Goal: Information Seeking & Learning: Learn about a topic

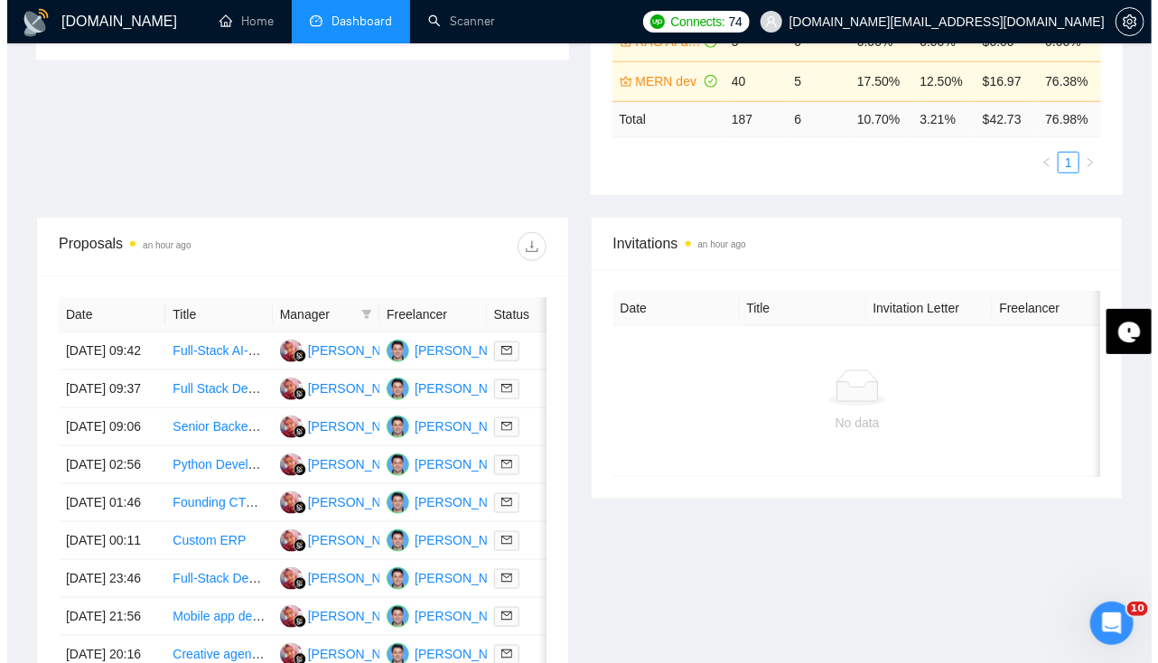
scroll to position [539, 0]
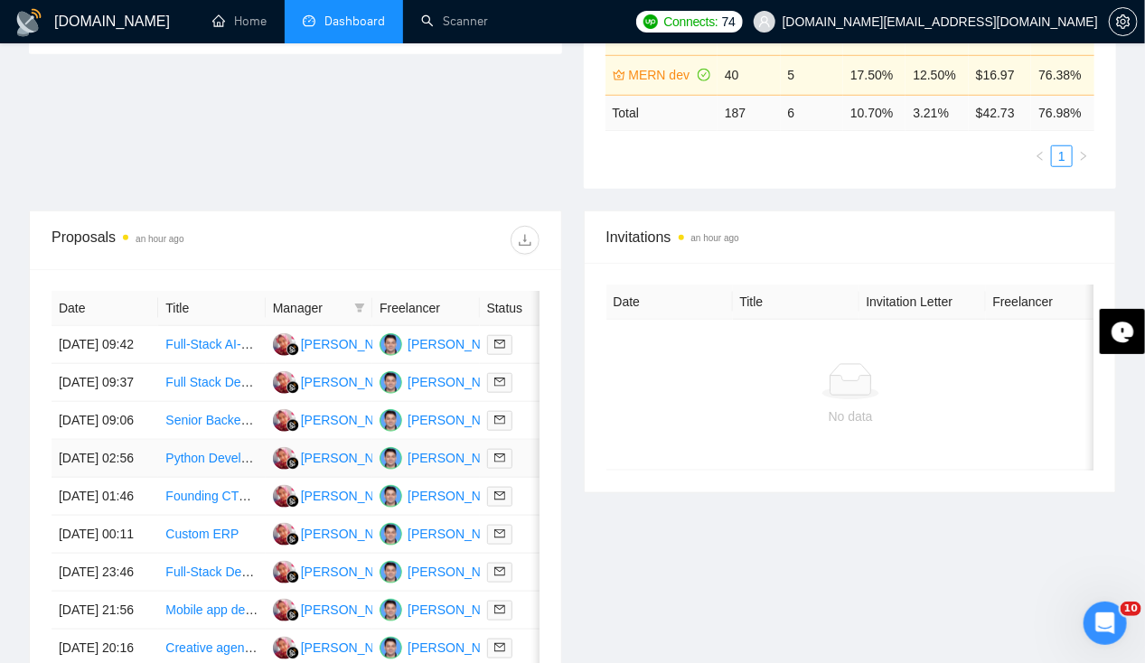
click at [105, 478] on td "[DATE] 02:56" at bounding box center [105, 459] width 107 height 38
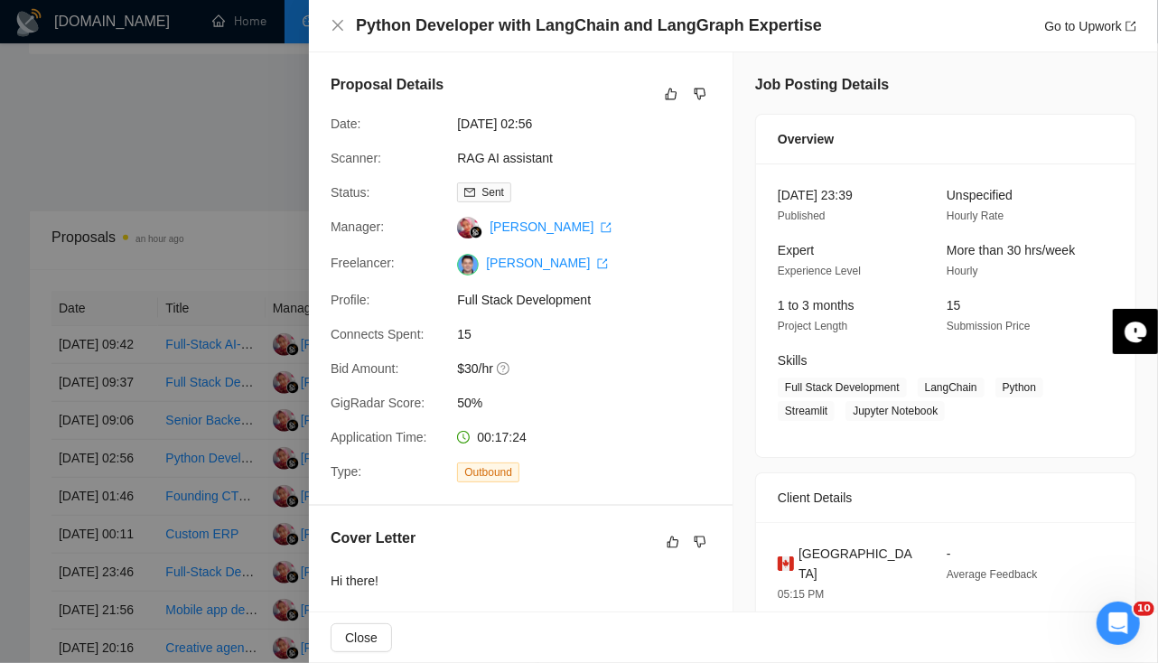
click at [81, 448] on div at bounding box center [579, 331] width 1158 height 663
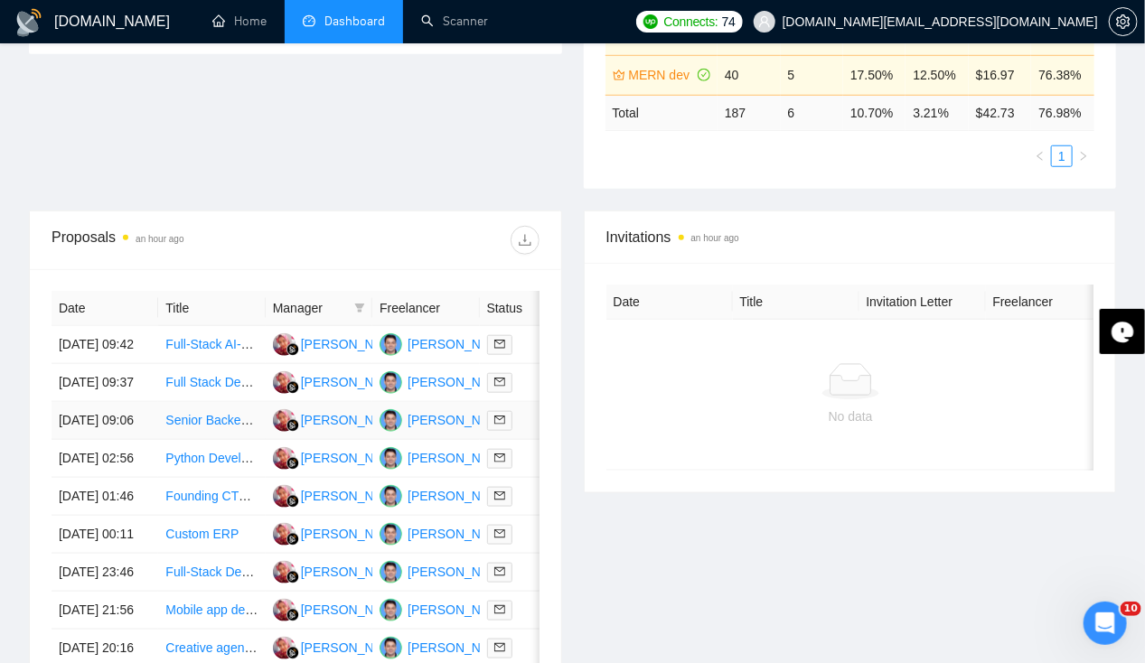
click at [84, 434] on td "[DATE] 09:06" at bounding box center [105, 421] width 107 height 38
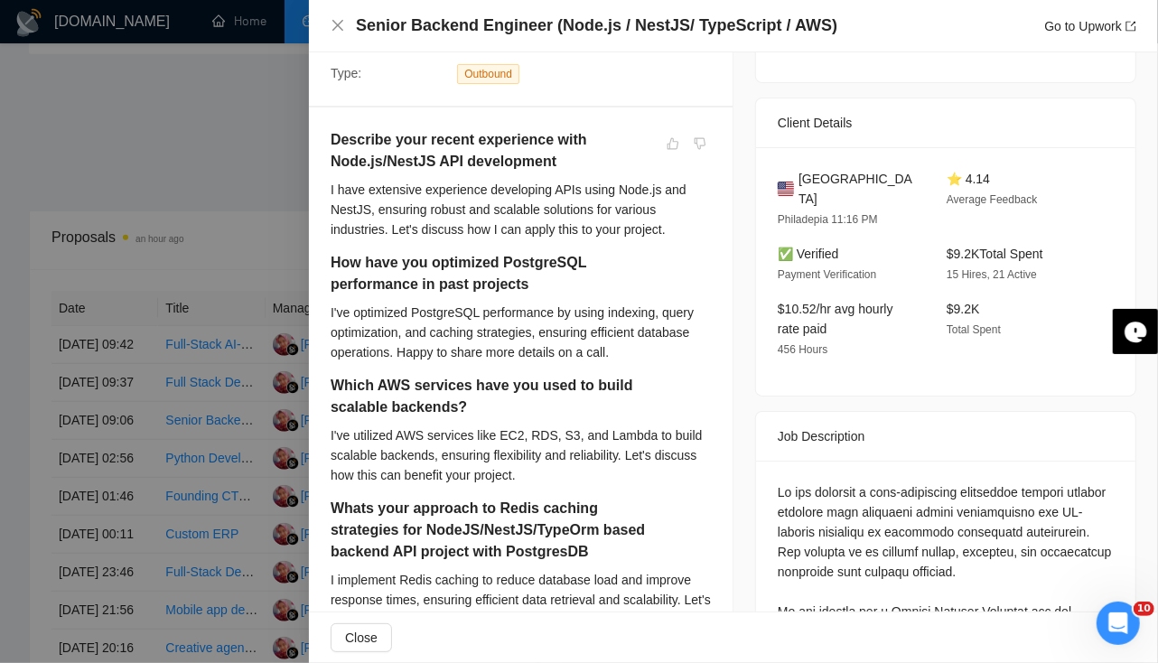
scroll to position [407, 0]
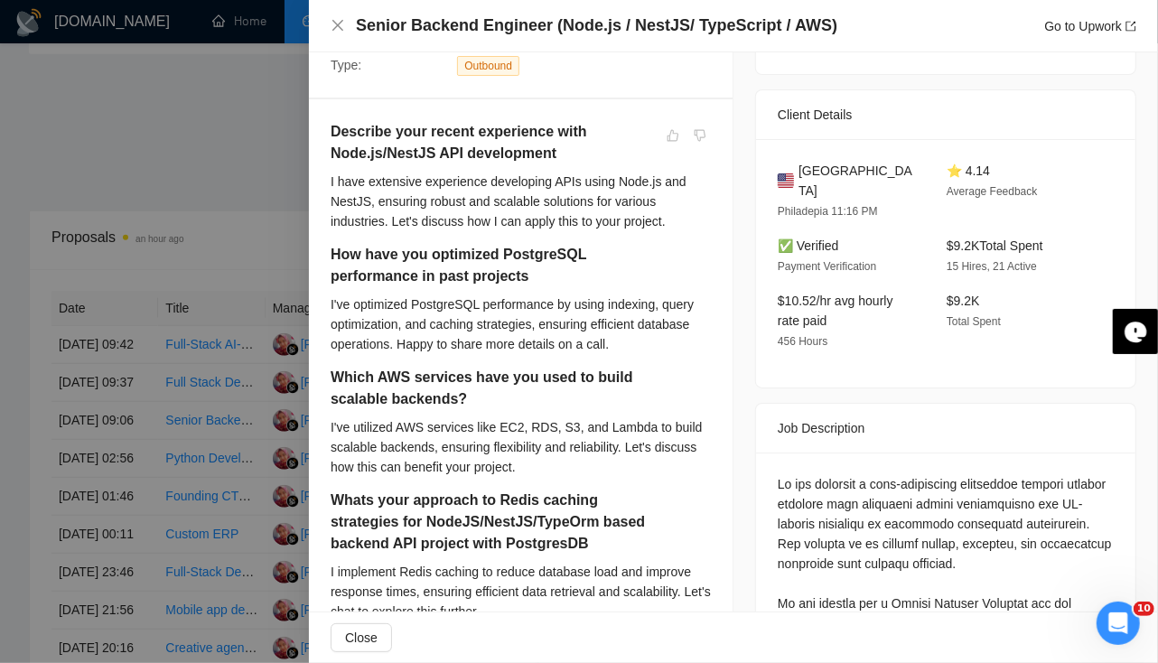
drag, startPoint x: 336, startPoint y: 433, endPoint x: 380, endPoint y: 420, distance: 45.2
click at [380, 420] on div "I've utilized AWS services like EC2, RDS, S3, and Lambda to build scalable back…" at bounding box center [521, 447] width 380 height 60
drag, startPoint x: 380, startPoint y: 420, endPoint x: 535, endPoint y: 426, distance: 155.5
click at [535, 426] on div "I've utilized AWS services like EC2, RDS, S3, and Lambda to build scalable back…" at bounding box center [521, 447] width 380 height 60
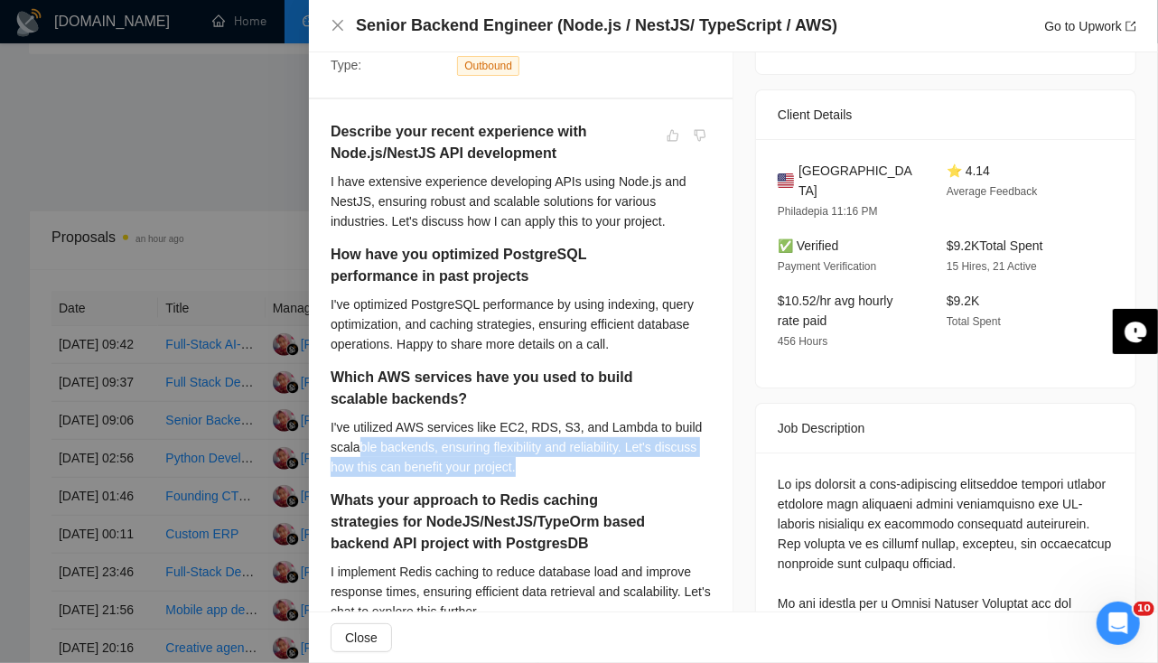
drag, startPoint x: 357, startPoint y: 455, endPoint x: 539, endPoint y: 466, distance: 182.9
click at [539, 466] on div "I've utilized AWS services like EC2, RDS, S3, and Lambda to build scalable back…" at bounding box center [521, 447] width 380 height 60
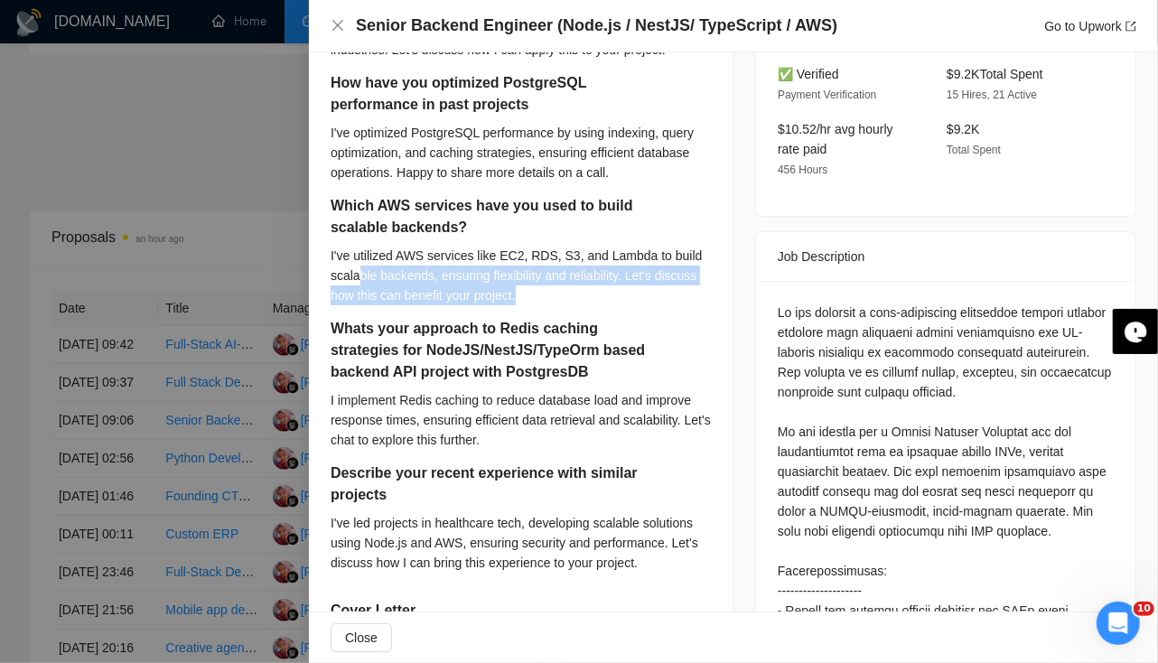
scroll to position [592, 0]
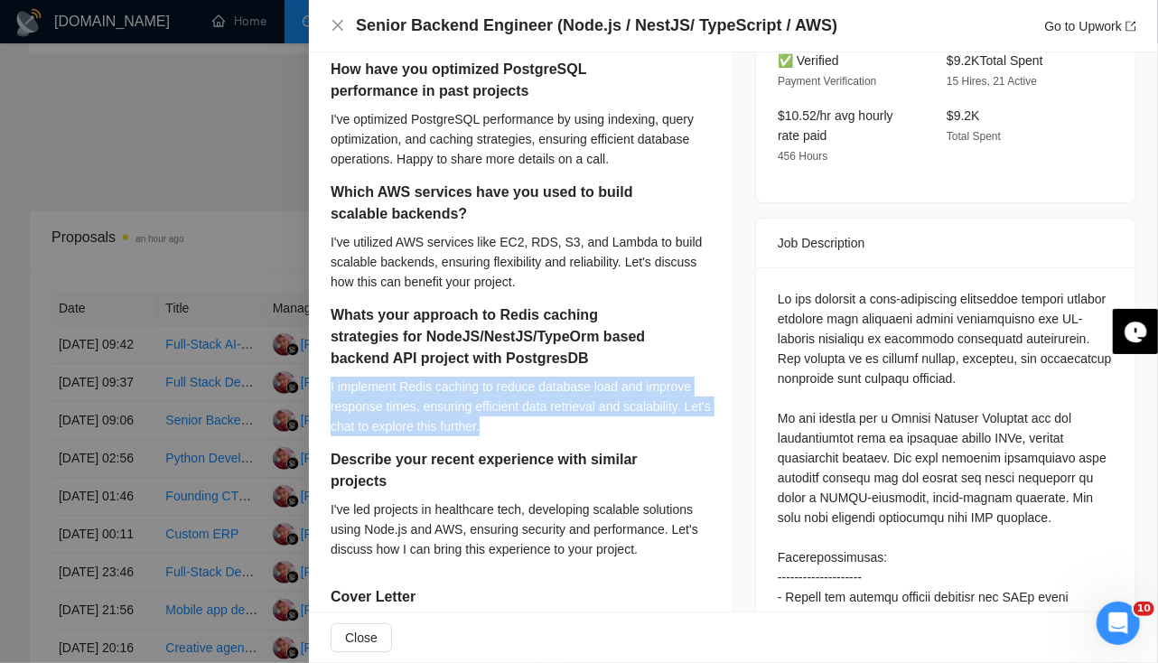
drag, startPoint x: 323, startPoint y: 383, endPoint x: 523, endPoint y: 419, distance: 202.9
click at [523, 419] on div "Describe your recent experience with Node.js/NestJS API development I have exte…" at bounding box center [521, 485] width 424 height 1142
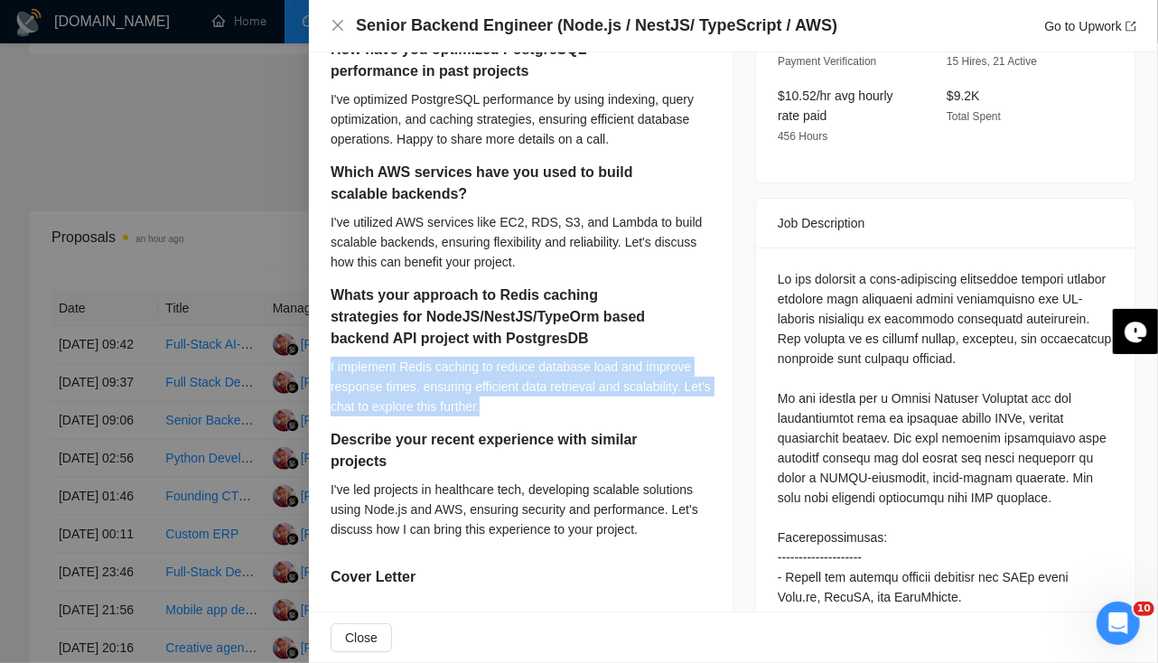
scroll to position [626, 0]
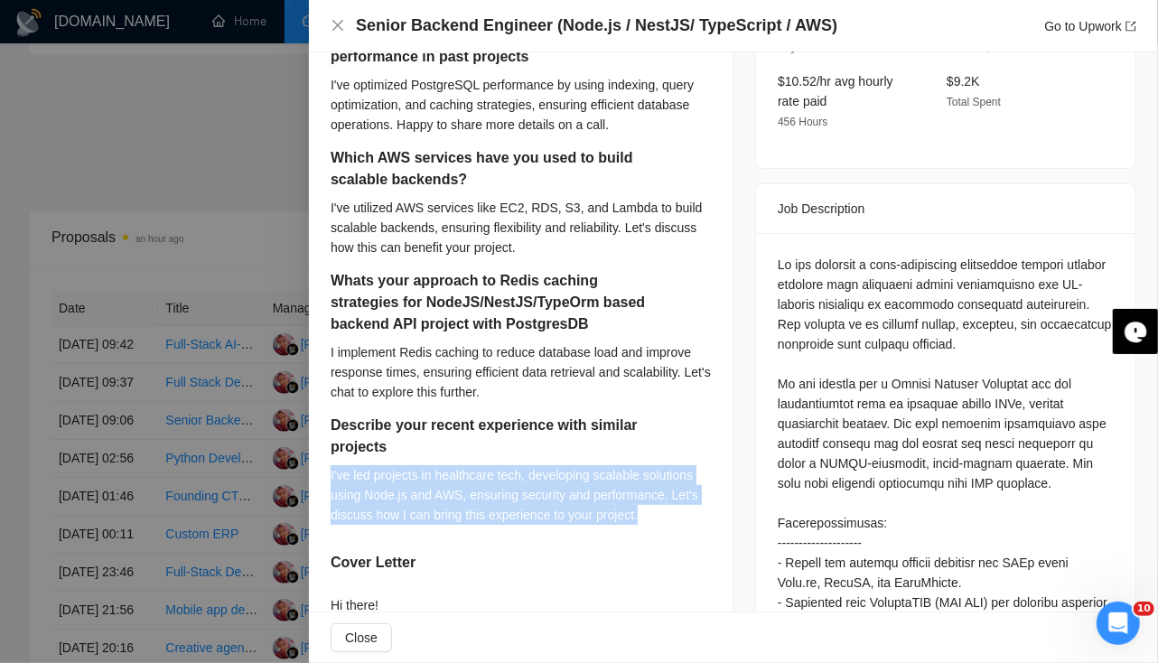
drag, startPoint x: 329, startPoint y: 468, endPoint x: 664, endPoint y: 513, distance: 338.3
click at [664, 513] on div "Describe your recent experience with Node.js/NestJS API development I have exte…" at bounding box center [521, 451] width 424 height 1142
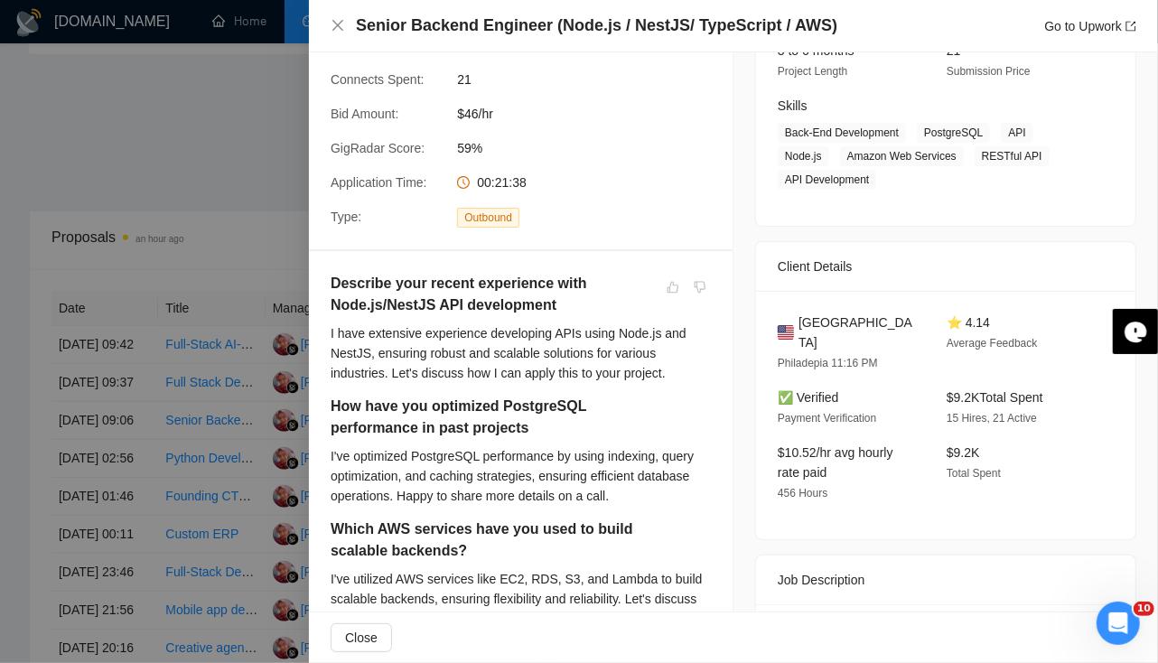
scroll to position [0, 0]
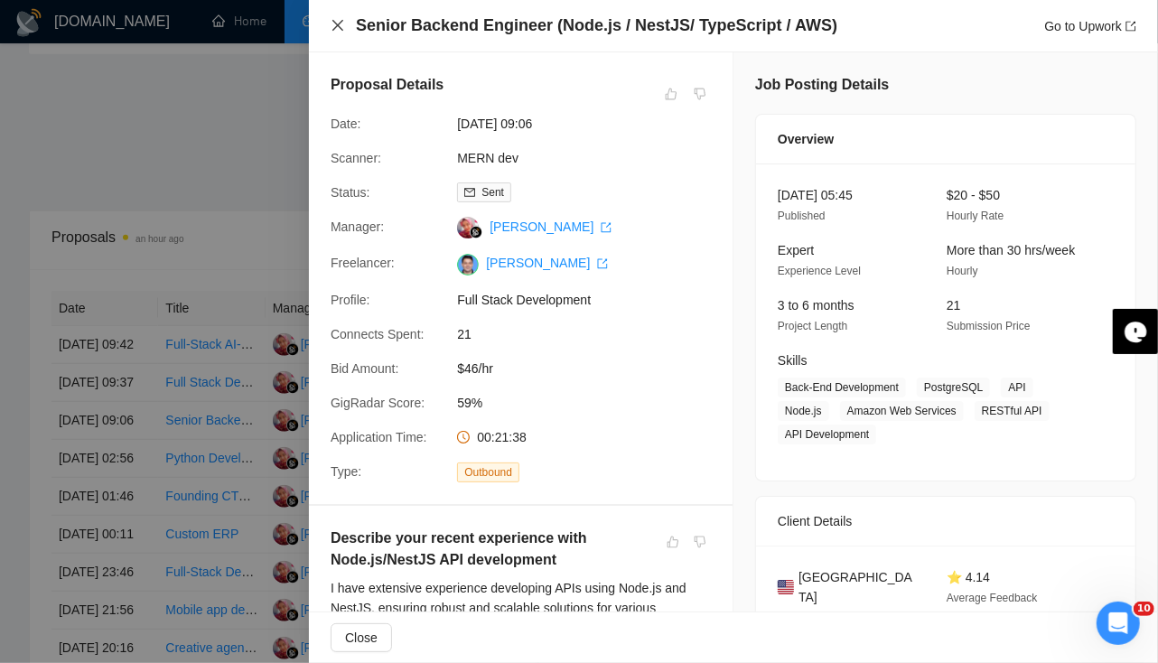
click at [338, 24] on icon "close" at bounding box center [338, 25] width 11 height 11
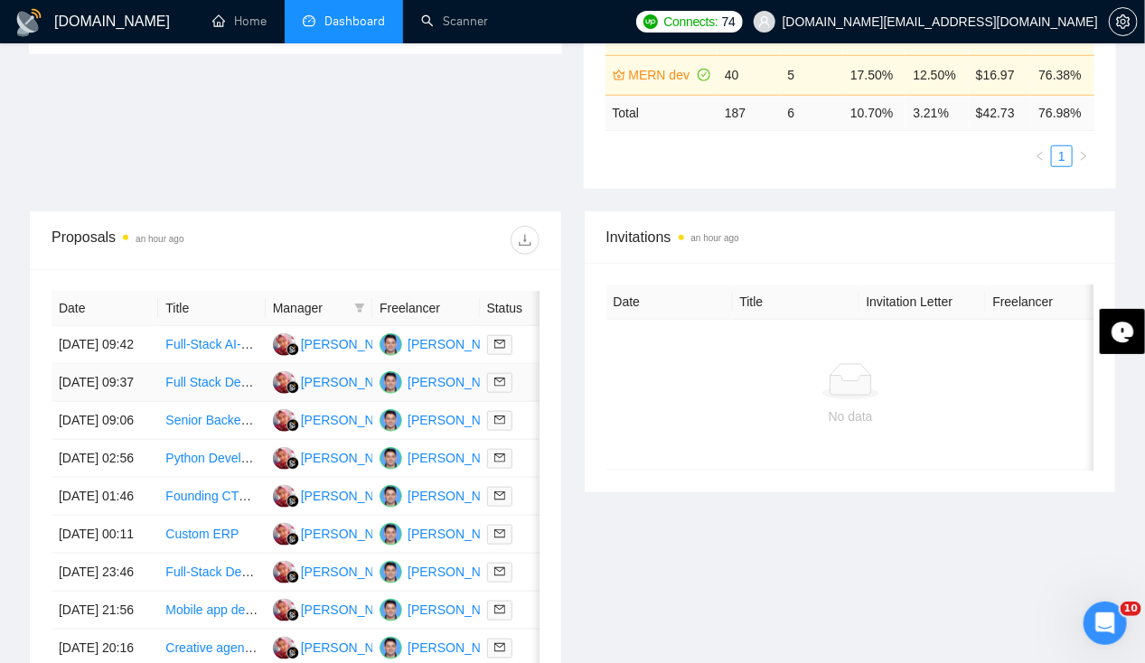
click at [79, 365] on td "[DATE] 09:37" at bounding box center [105, 383] width 107 height 38
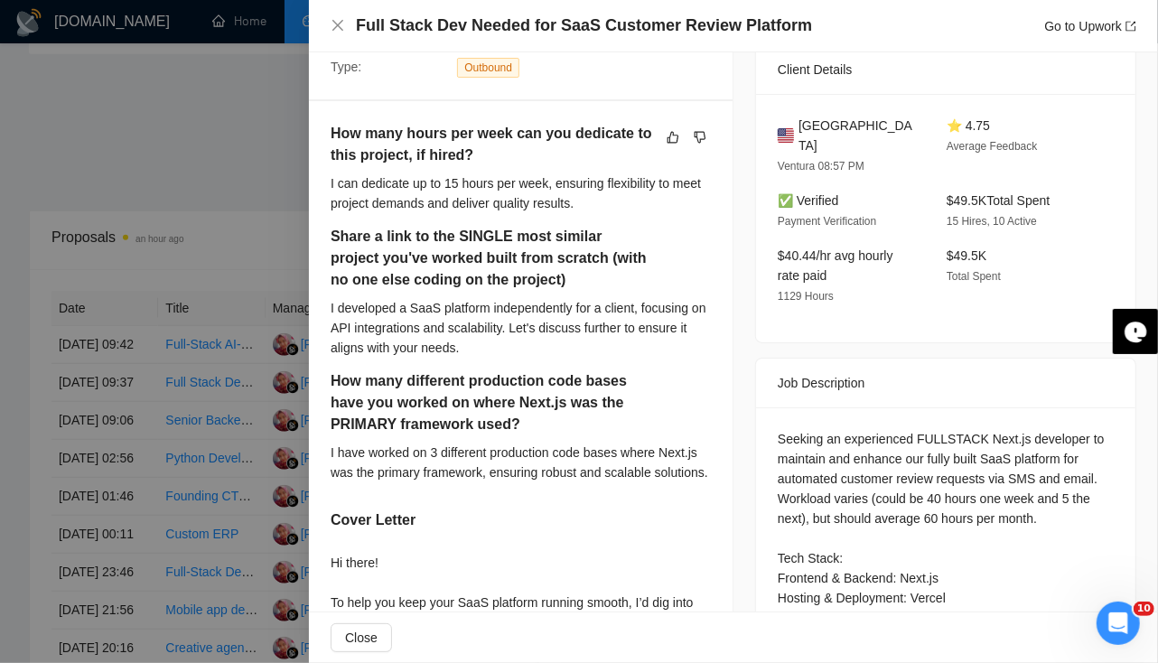
scroll to position [420, 0]
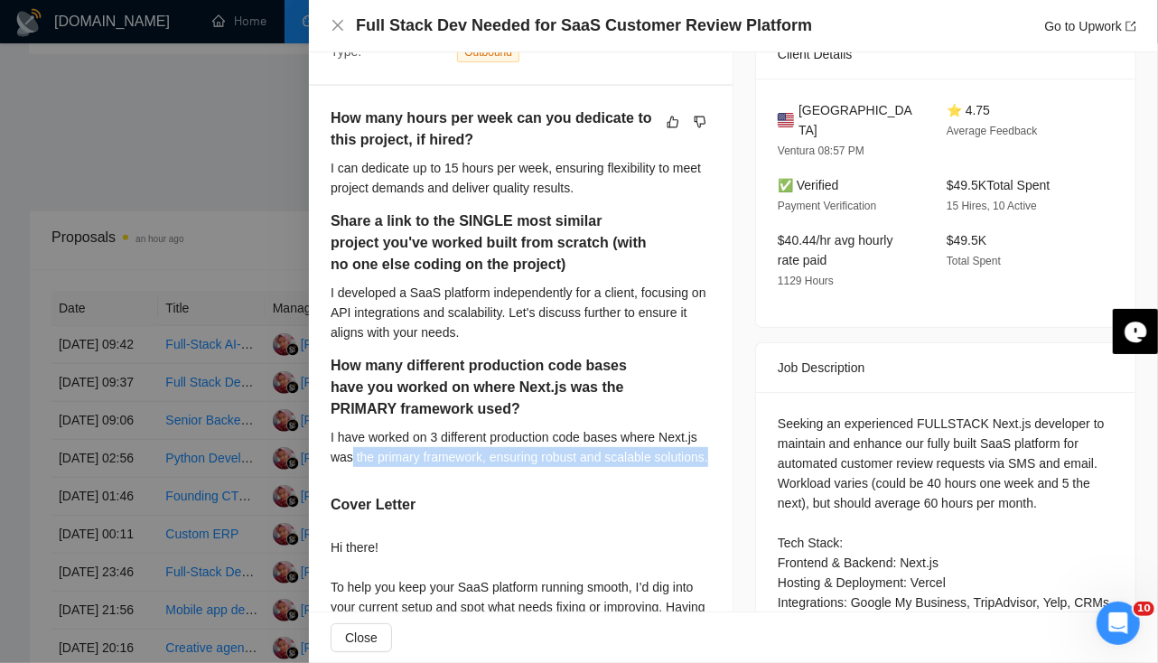
drag, startPoint x: 352, startPoint y: 452, endPoint x: 403, endPoint y: 490, distance: 63.3
click at [403, 480] on div "How many different production code bases have you worked on where Next.js was t…" at bounding box center [521, 417] width 380 height 125
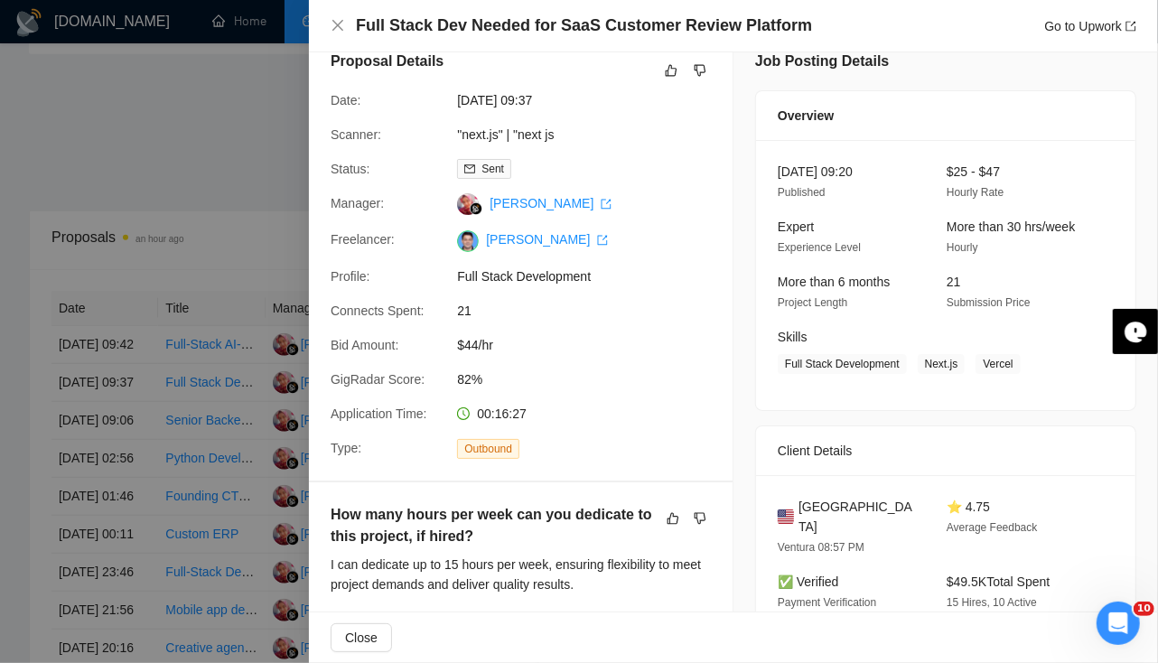
scroll to position [0, 0]
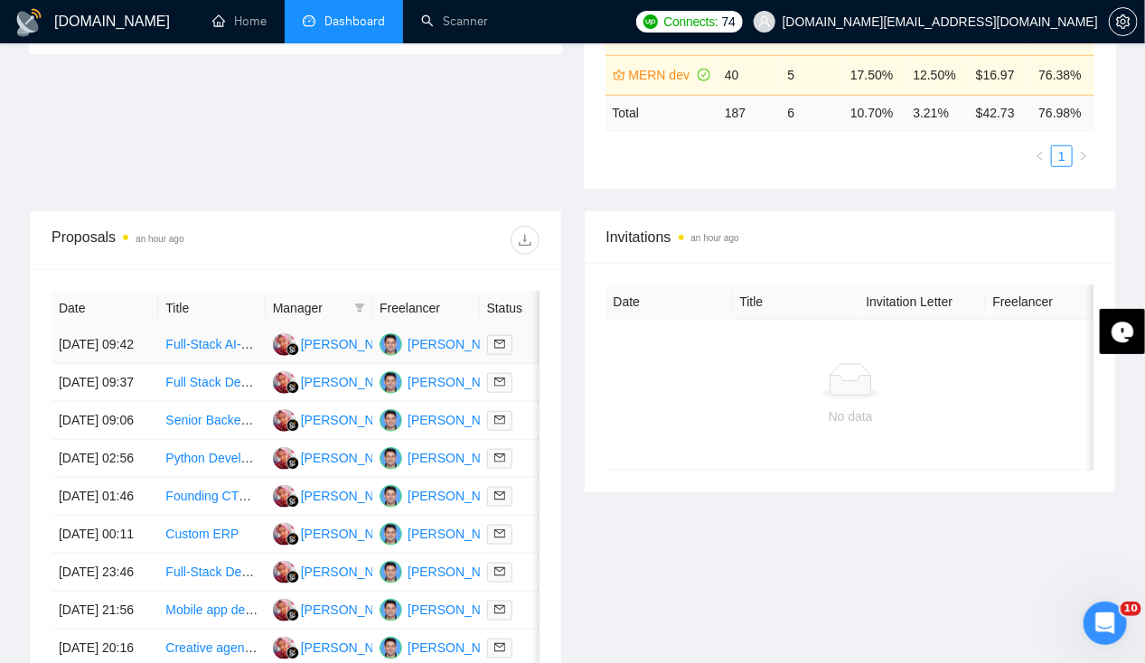
click at [83, 326] on td "[DATE] 09:42" at bounding box center [105, 345] width 107 height 38
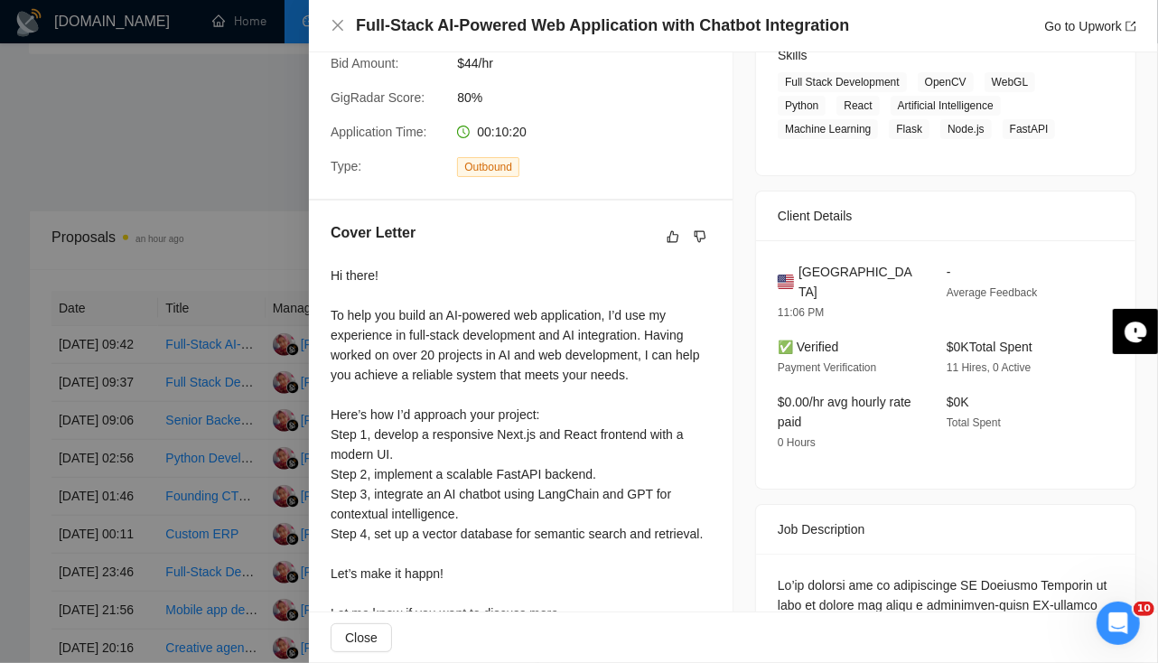
scroll to position [503, 0]
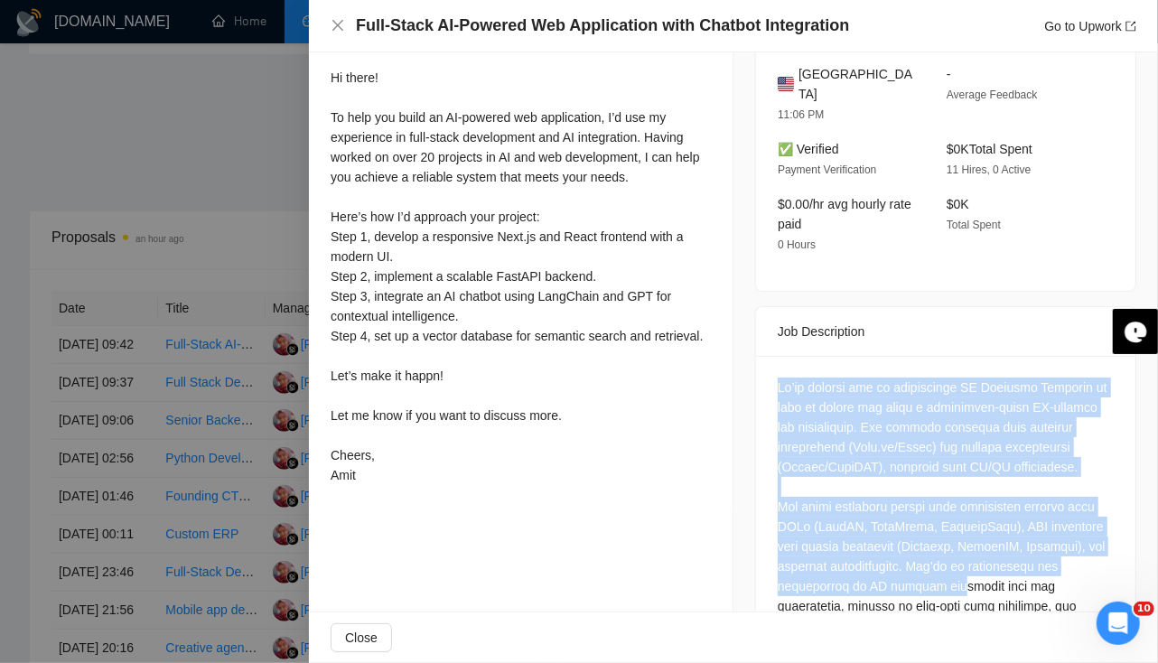
drag, startPoint x: 766, startPoint y: 357, endPoint x: 929, endPoint y: 558, distance: 258.3
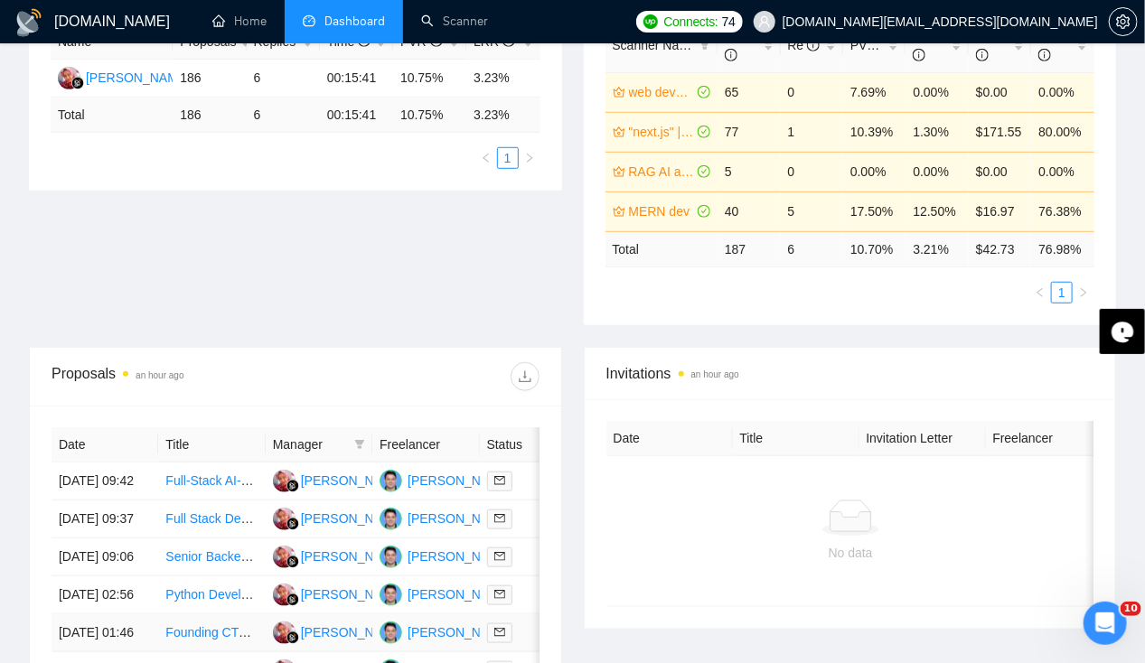
scroll to position [401, 0]
